Goal: Communication & Community: Ask a question

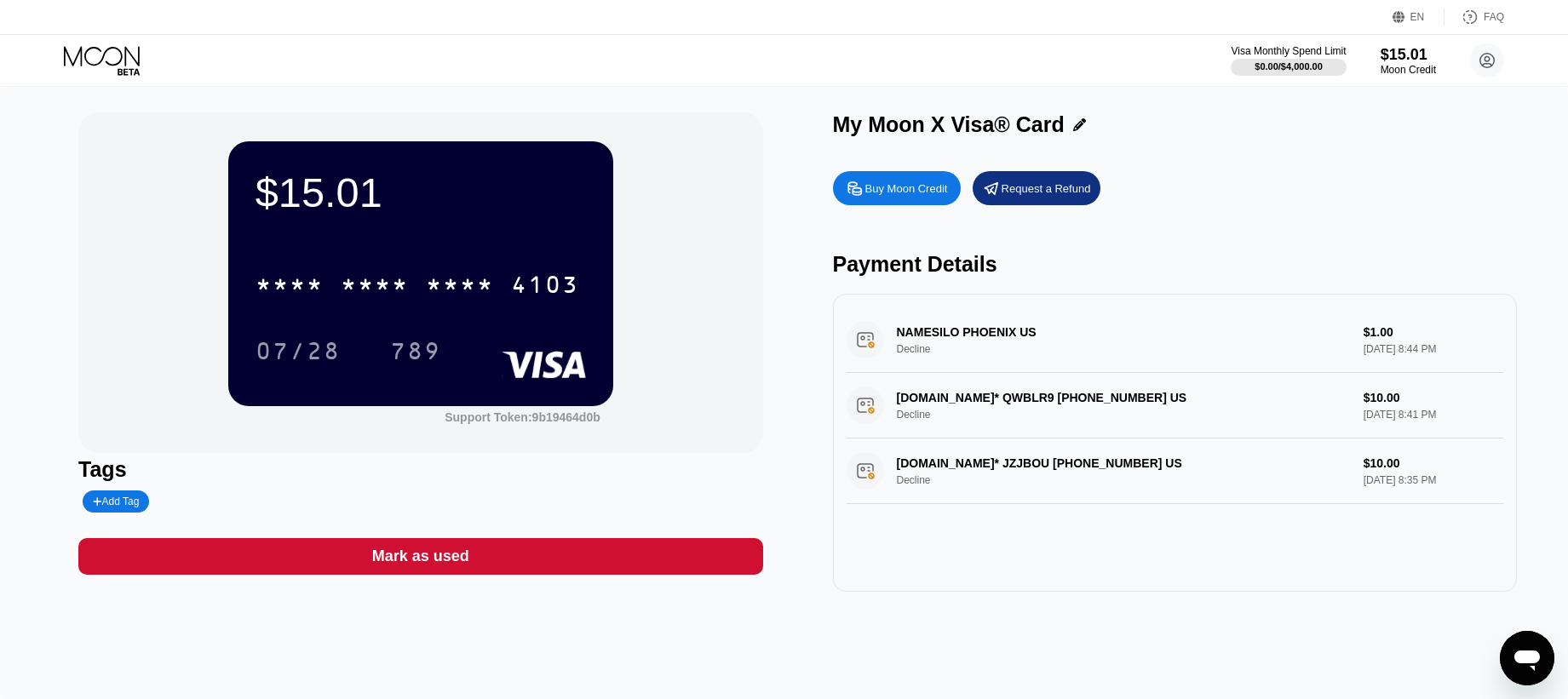
click at [1519, 650] on icon "Open messaging window" at bounding box center [1527, 658] width 30 height 30
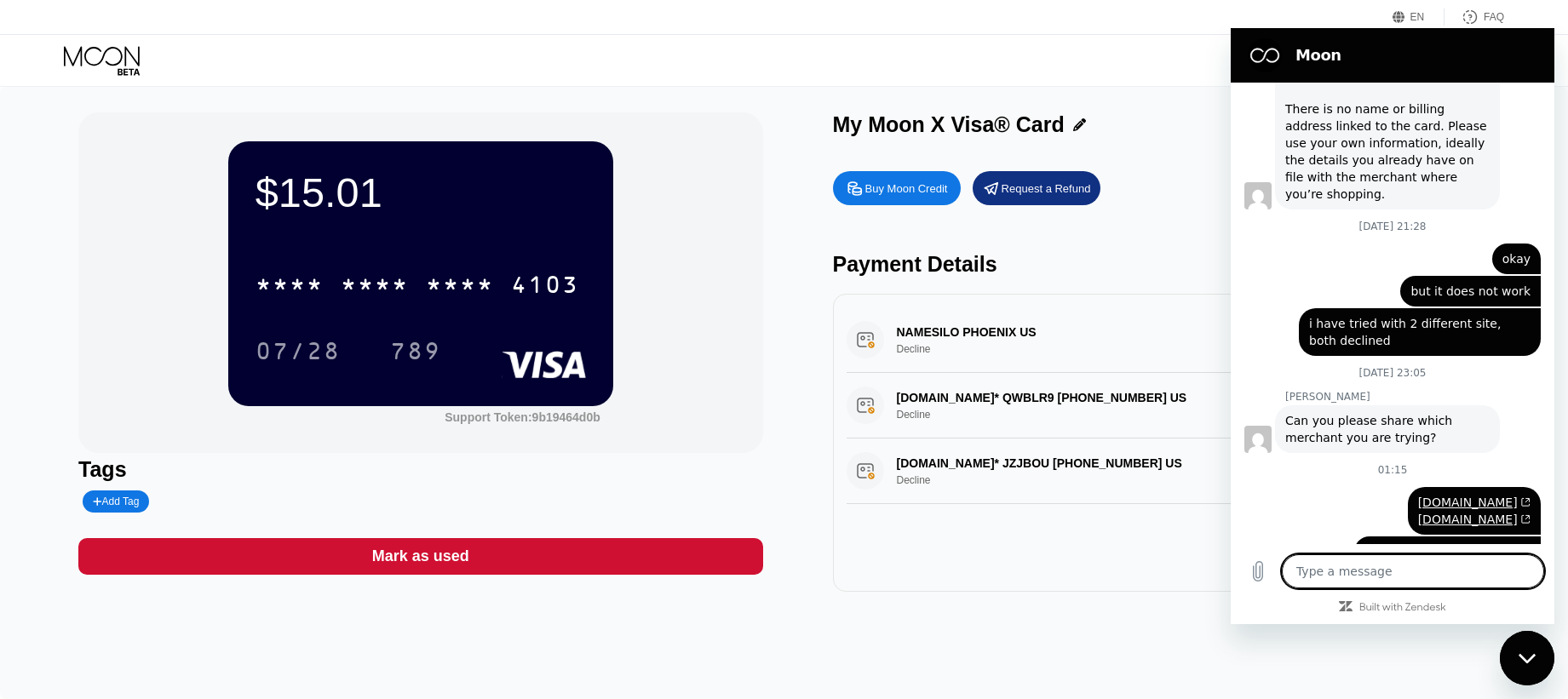
scroll to position [386, 0]
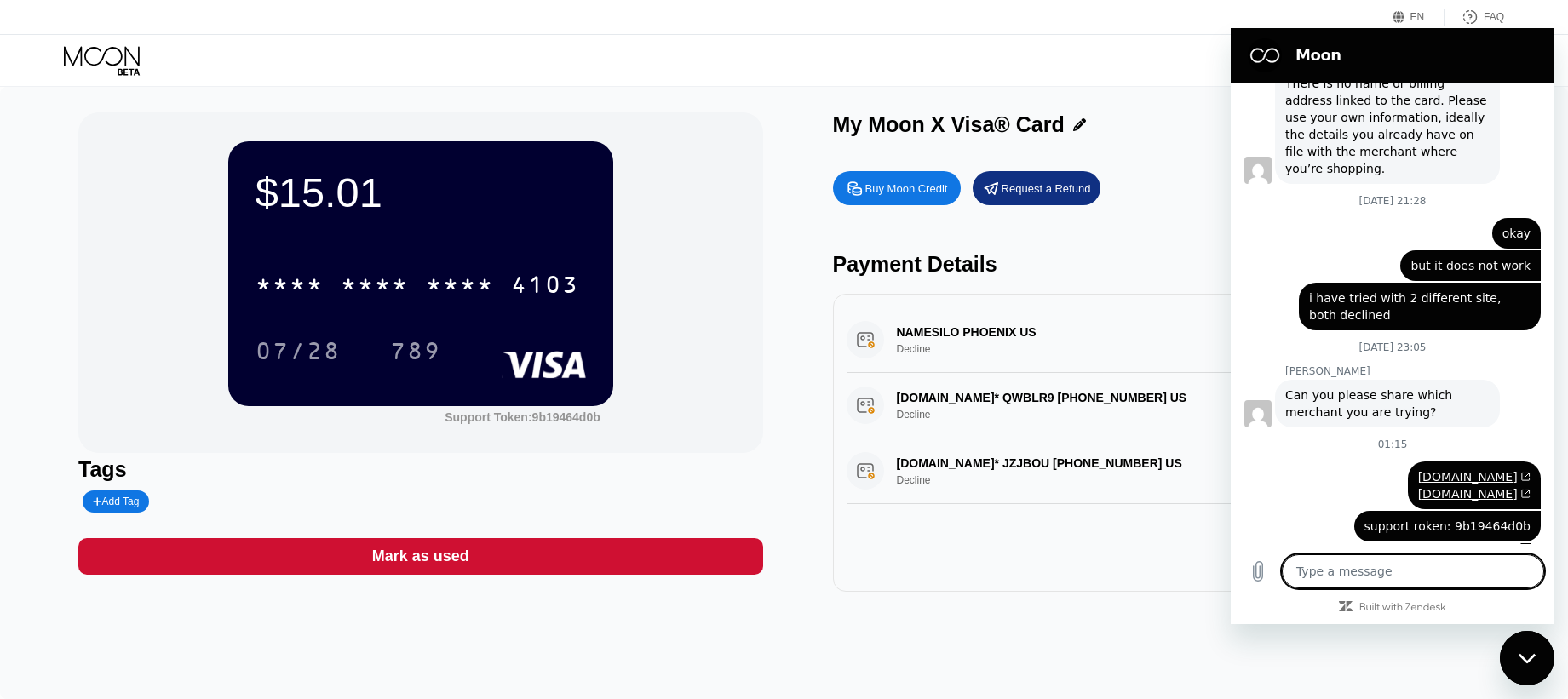
click at [1388, 570] on textarea at bounding box center [1412, 571] width 262 height 34
type textarea "h"
type textarea "x"
type textarea "he"
type textarea "x"
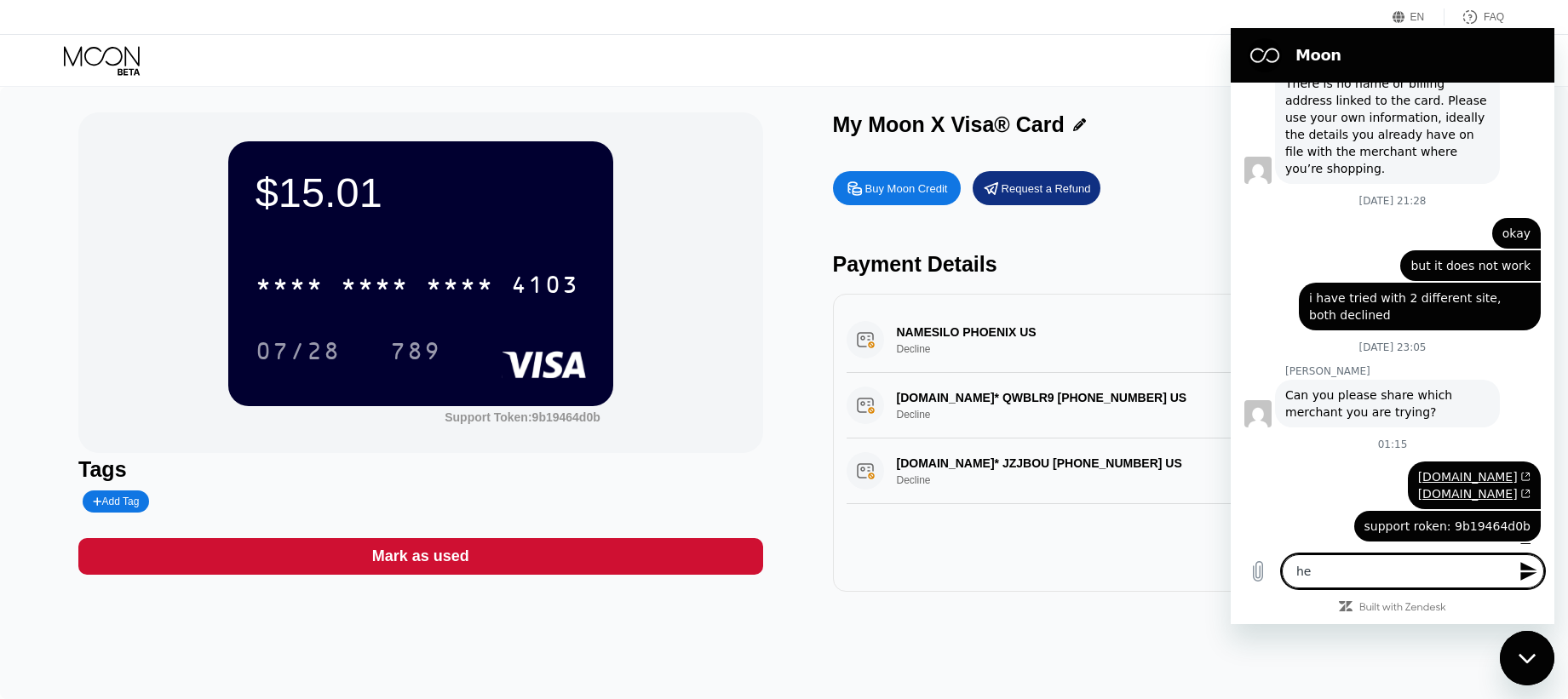
type textarea "hel"
type textarea "x"
type textarea "hell"
type textarea "x"
type textarea "hello"
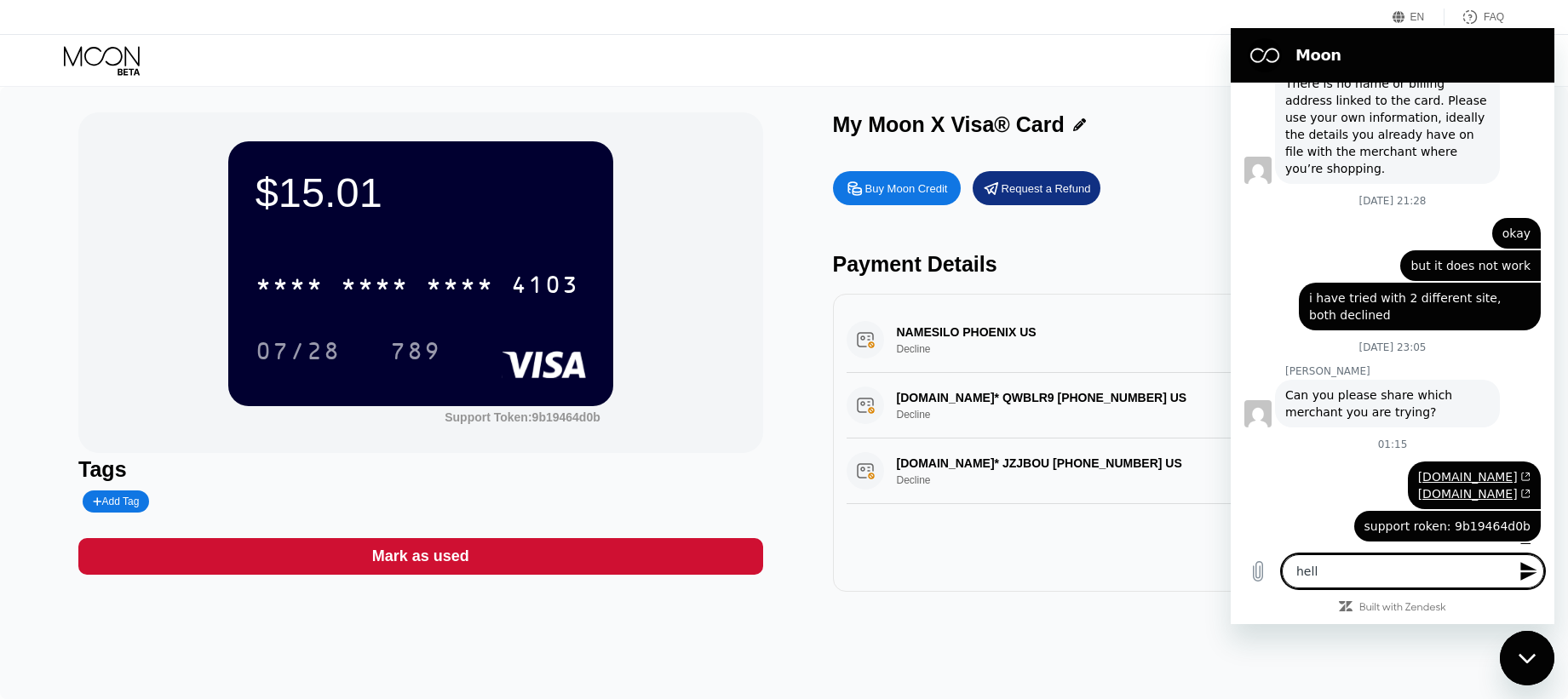
type textarea "x"
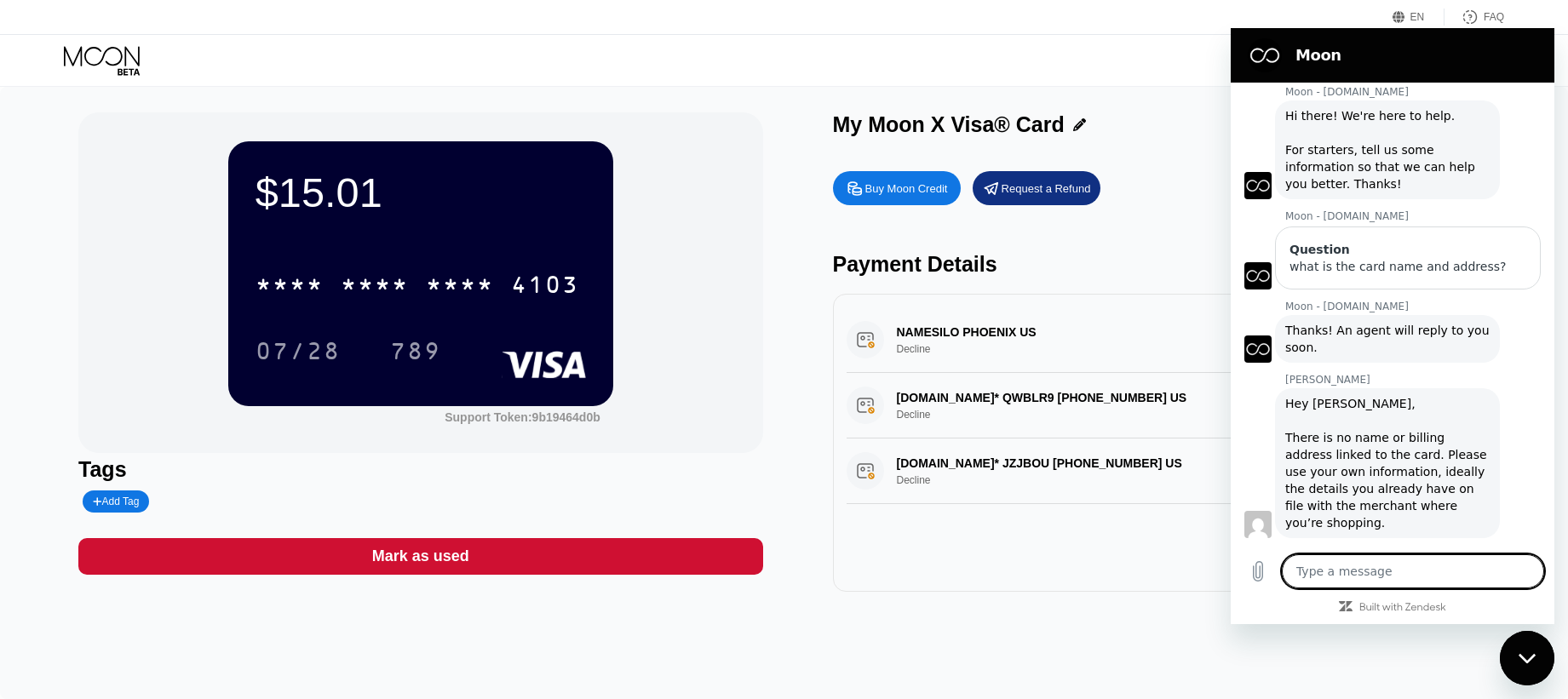
scroll to position [450, 0]
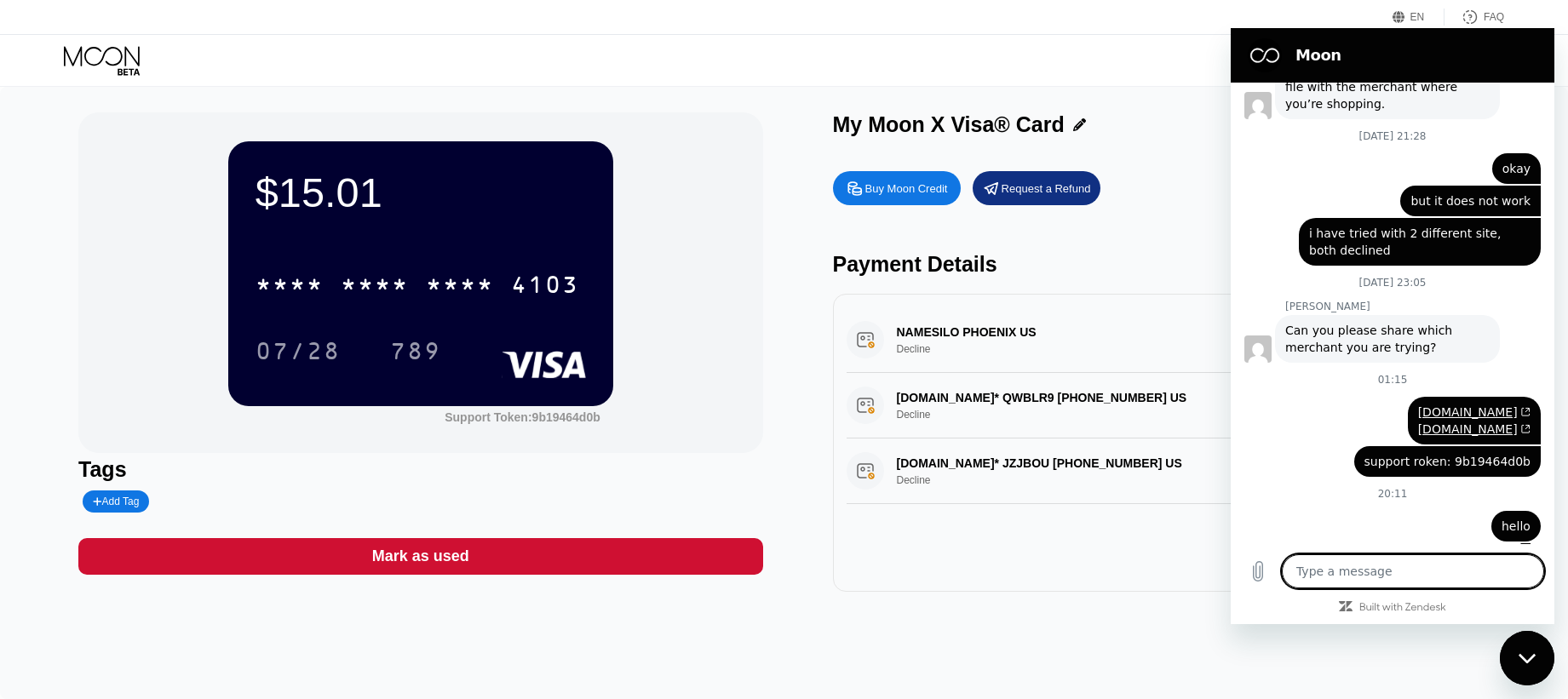
type textarea "x"
